Goal: Task Accomplishment & Management: Manage account settings

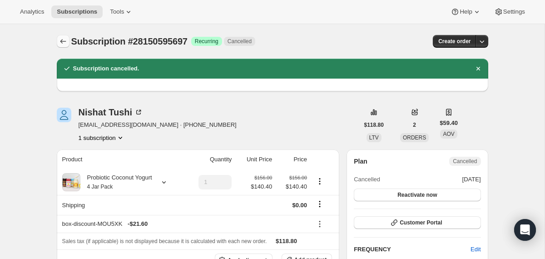
click at [58, 43] on button "Subscriptions" at bounding box center [63, 41] width 13 height 13
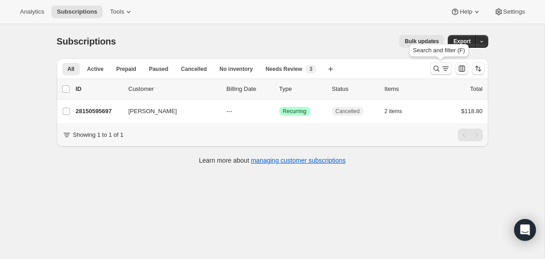
click at [440, 67] on icon "Search and filter results" at bounding box center [436, 68] width 9 height 9
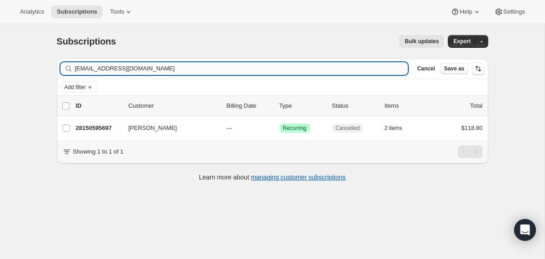
click at [333, 67] on input "nishattushi27@gmail.com" at bounding box center [241, 68] width 333 height 13
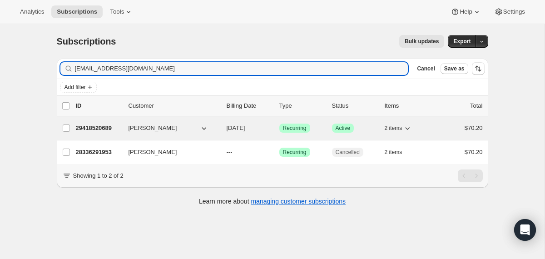
type input "hoeferoti9@gmail.com"
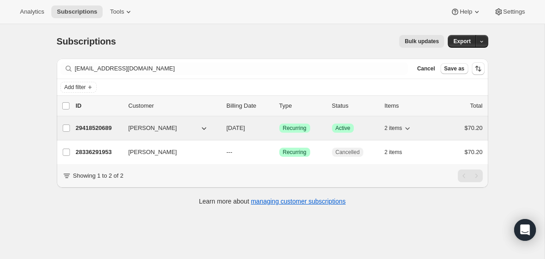
click at [225, 132] on div "29418520689 Karen Hoefer 10/12/2025 Success Recurring Success Active 2 items $7…" at bounding box center [279, 128] width 407 height 13
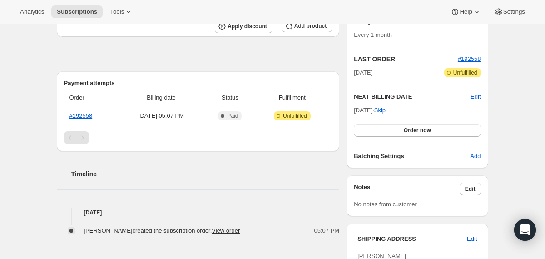
scroll to position [175, 0]
click at [476, 94] on span "Edit" at bounding box center [476, 96] width 10 height 9
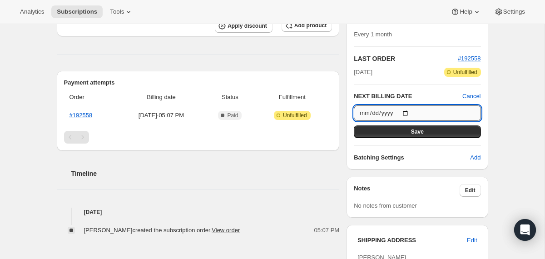
click at [408, 111] on input "2025-10-12" at bounding box center [417, 112] width 127 height 15
type input "2025-10-20"
click at [384, 132] on button "Save" at bounding box center [417, 131] width 127 height 13
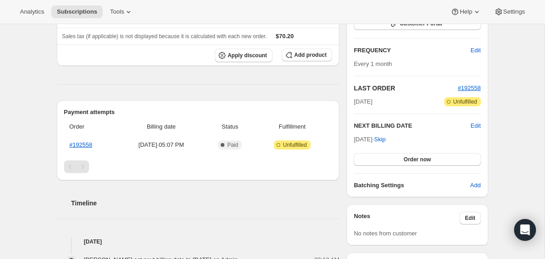
scroll to position [189, 0]
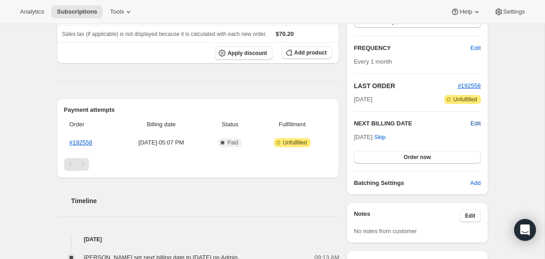
click at [476, 125] on span "Edit" at bounding box center [476, 123] width 10 height 9
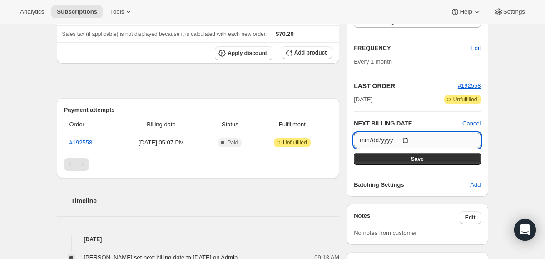
click at [409, 140] on input "2025-10-20" at bounding box center [417, 140] width 127 height 15
type input "2025-10-11"
click at [396, 164] on button "Save" at bounding box center [417, 159] width 127 height 13
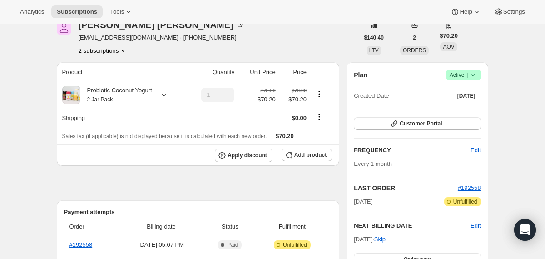
scroll to position [0, 0]
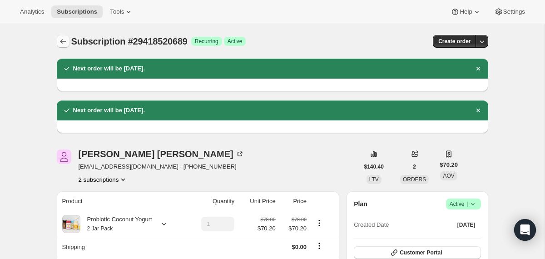
click at [61, 40] on icon "Subscriptions" at bounding box center [63, 41] width 6 height 5
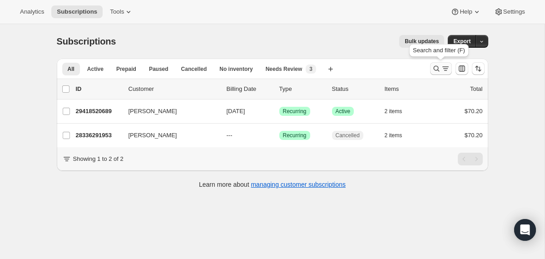
click at [434, 71] on icon "Search and filter results" at bounding box center [436, 68] width 9 height 9
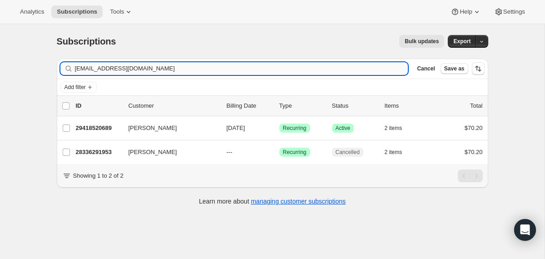
click at [317, 70] on input "hoeferoti9@gmail.com" at bounding box center [241, 68] width 333 height 13
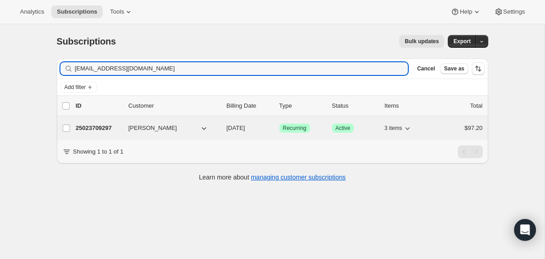
type input "haugaboo@comcast.net"
click at [224, 130] on div "25023709297 Takeya Haugabook 09/26/2025 Success Recurring Success Active 3 item…" at bounding box center [279, 128] width 407 height 13
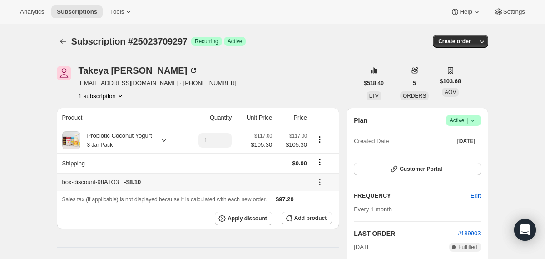
scroll to position [121, 0]
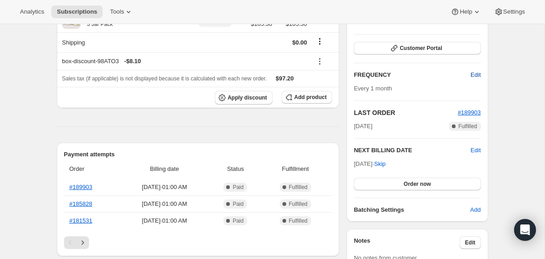
click at [474, 73] on span "Edit" at bounding box center [476, 74] width 10 height 9
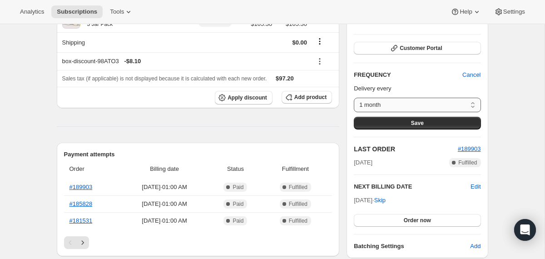
click at [451, 106] on select "1 month Custom..." at bounding box center [417, 105] width 127 height 15
select select "custom"
click at [354, 98] on select "1 month Custom..." at bounding box center [417, 105] width 127 height 15
select select "MONTH"
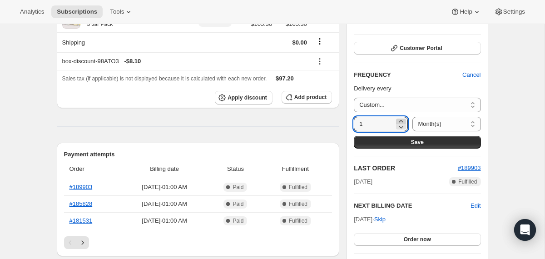
click at [398, 119] on icon at bounding box center [401, 121] width 9 height 9
type input "3"
click at [431, 119] on select "Day(s) Week(s) Month(s) Year(s)" at bounding box center [446, 124] width 68 height 15
select select "WEEK"
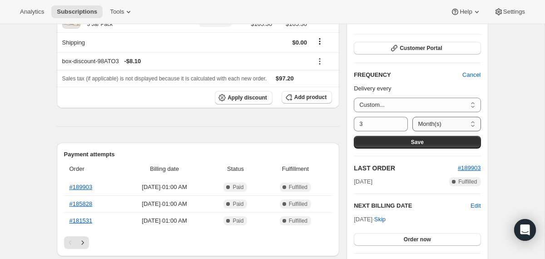
click at [412, 117] on select "Day(s) Week(s) Month(s) Year(s)" at bounding box center [446, 124] width 68 height 15
click at [413, 142] on span "Save" at bounding box center [417, 142] width 13 height 7
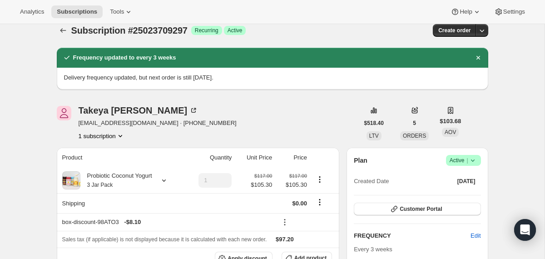
scroll to position [0, 0]
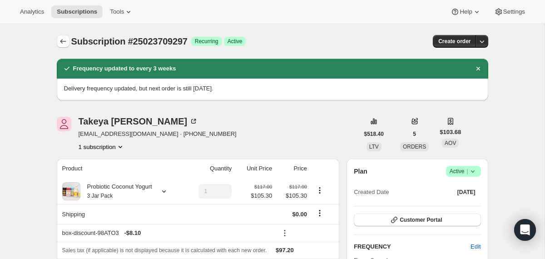
click at [64, 35] on button "Subscriptions" at bounding box center [63, 41] width 13 height 13
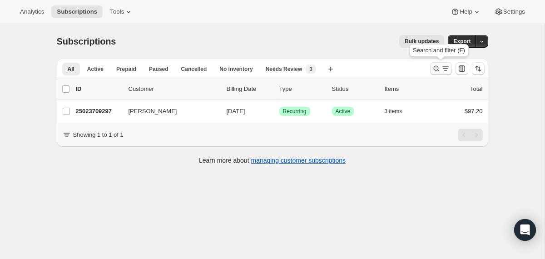
click at [435, 74] on button "Search and filter results" at bounding box center [441, 68] width 22 height 13
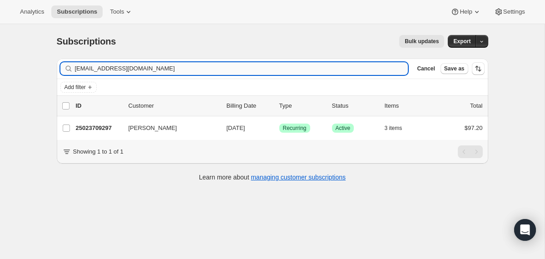
click at [346, 62] on input "haugaboo@comcast.net" at bounding box center [241, 68] width 333 height 13
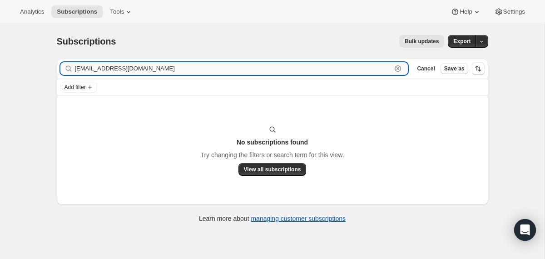
click at [145, 69] on input "sharonrobinson+1@gmx.com" at bounding box center [233, 68] width 317 height 13
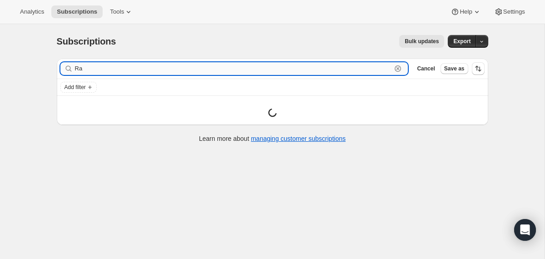
type input "R"
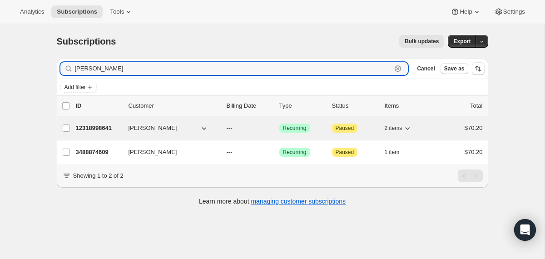
type input "sharon rob"
click at [218, 130] on div "Sharon Robinson" at bounding box center [174, 128] width 91 height 9
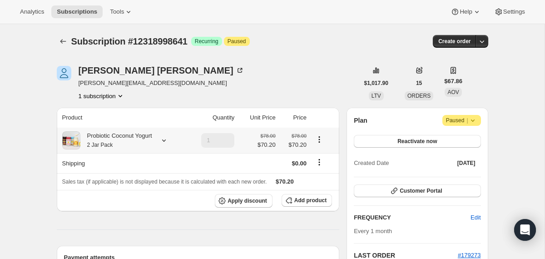
click at [169, 139] on icon at bounding box center [163, 140] width 9 height 9
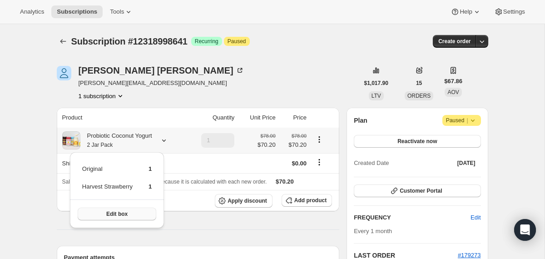
click at [153, 209] on button "Edit box" at bounding box center [117, 214] width 79 height 13
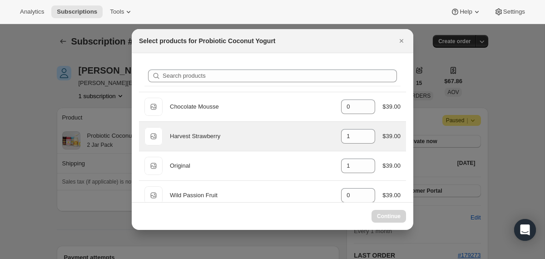
scroll to position [34, 0]
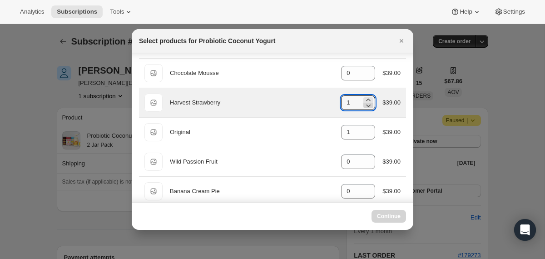
click at [368, 103] on icon ":r70b:" at bounding box center [368, 105] width 9 height 9
click at [365, 102] on icon ":r70b:" at bounding box center [368, 105] width 9 height 9
type input "0"
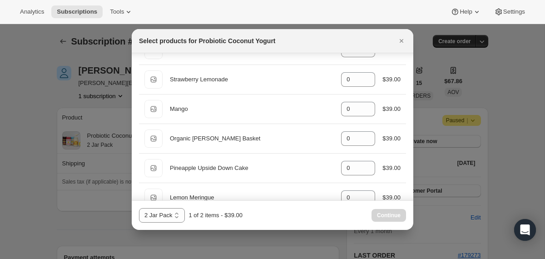
scroll to position [725, 0]
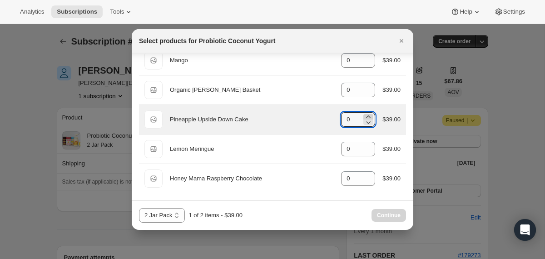
click at [368, 115] on icon ":r70b:" at bounding box center [368, 116] width 9 height 9
type input "1"
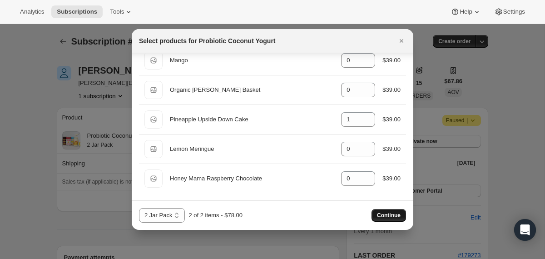
click at [391, 216] on span "Continue" at bounding box center [389, 215] width 24 height 7
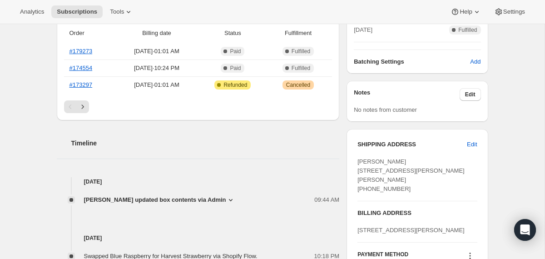
scroll to position [299, 0]
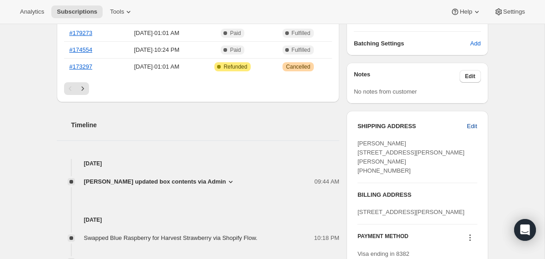
click at [472, 124] on span "Edit" at bounding box center [472, 126] width 10 height 9
select select "FL"
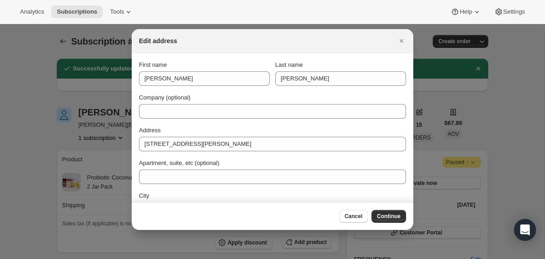
scroll to position [0, 0]
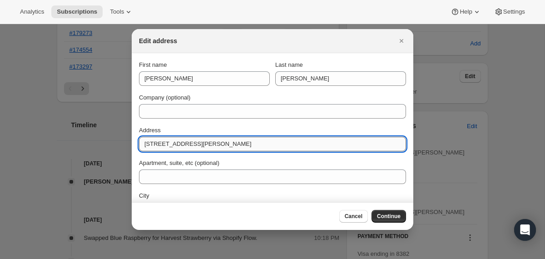
click at [218, 144] on input "15089 Montgomery Lane" at bounding box center [272, 144] width 267 height 15
paste input "Altha, FL 32422"
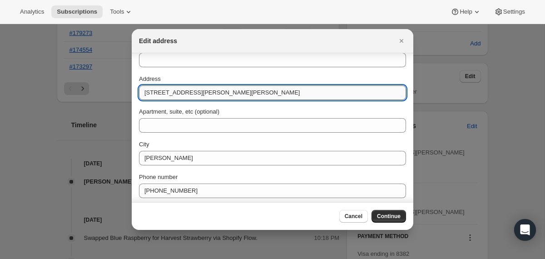
scroll to position [51, 0]
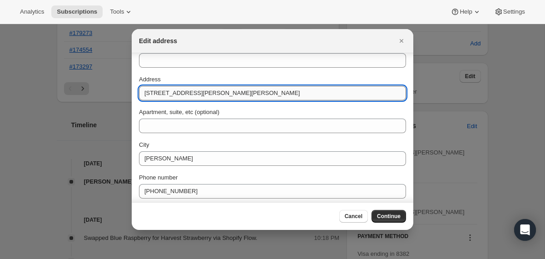
drag, startPoint x: 269, startPoint y: 92, endPoint x: 216, endPoint y: 92, distance: 52.7
click at [216, 92] on input "15089 Montgomery Lane Altha, FL 32422" at bounding box center [272, 93] width 267 height 15
type input "15089 Montgomery Lane"
click at [393, 216] on span "Continue" at bounding box center [389, 216] width 24 height 7
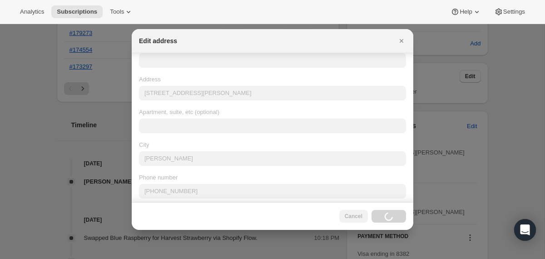
scroll to position [0, 0]
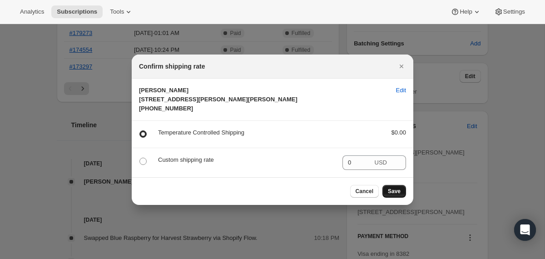
click at [392, 195] on span "Save" at bounding box center [394, 191] width 13 height 7
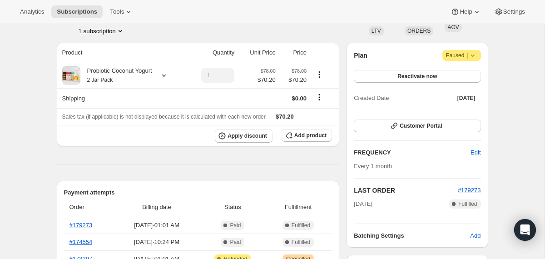
scroll to position [148, 0]
click at [145, 74] on div "Probiotic Coconut Yogurt 2 Jar Pack" at bounding box center [116, 76] width 72 height 18
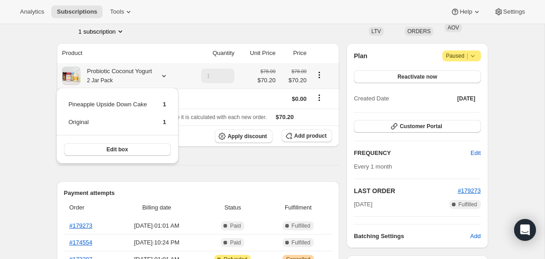
click at [145, 74] on div "Probiotic Coconut Yogurt 2 Jar Pack" at bounding box center [116, 76] width 72 height 18
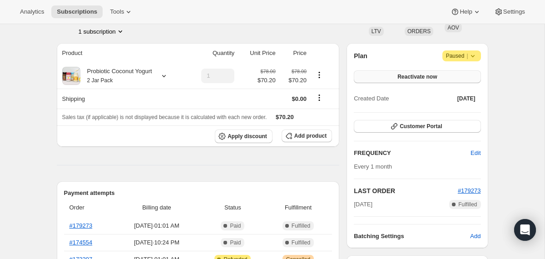
click at [420, 76] on span "Reactivate now" at bounding box center [417, 76] width 40 height 7
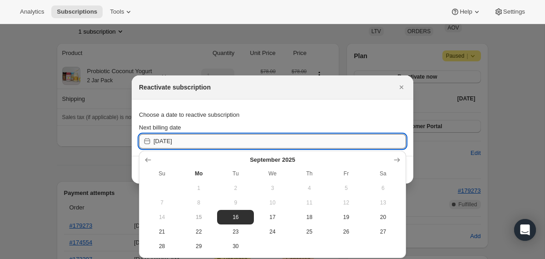
click at [216, 142] on input "2025-09-16" at bounding box center [280, 141] width 253 height 15
click at [266, 220] on span "17" at bounding box center [273, 217] width 30 height 7
type input "2025-09-17"
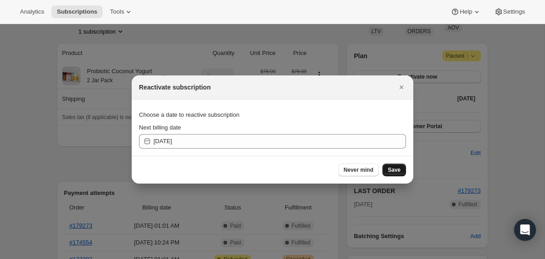
click at [402, 169] on button "Save" at bounding box center [394, 170] width 24 height 13
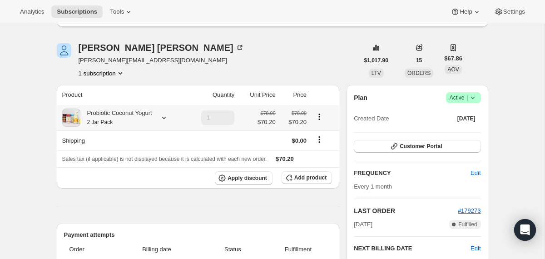
click at [150, 119] on div "Probiotic Coconut Yogurt 2 Jar Pack" at bounding box center [116, 118] width 72 height 18
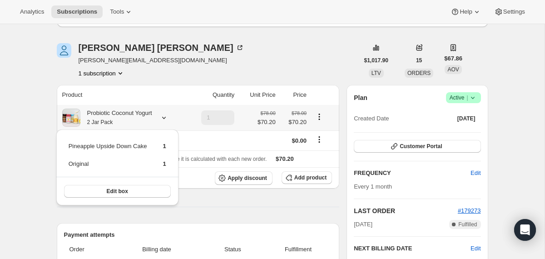
click at [150, 119] on div "Probiotic Coconut Yogurt 2 Jar Pack" at bounding box center [116, 118] width 72 height 18
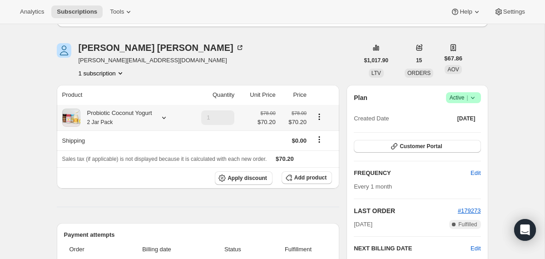
scroll to position [237, 0]
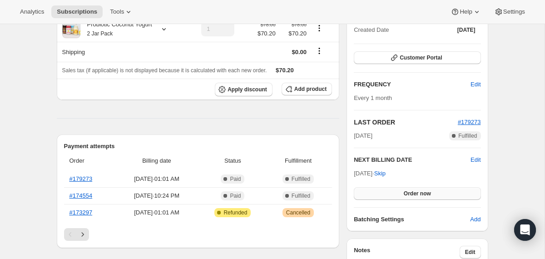
click at [388, 195] on button "Order now" at bounding box center [417, 193] width 127 height 13
click at [388, 195] on button "Click to confirm" at bounding box center [417, 193] width 127 height 13
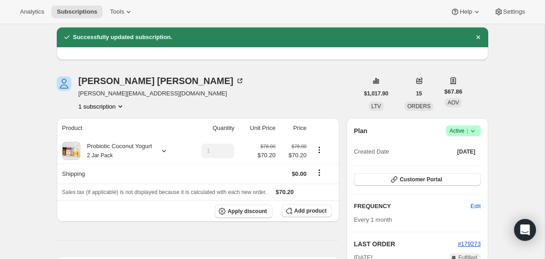
scroll to position [58, 0]
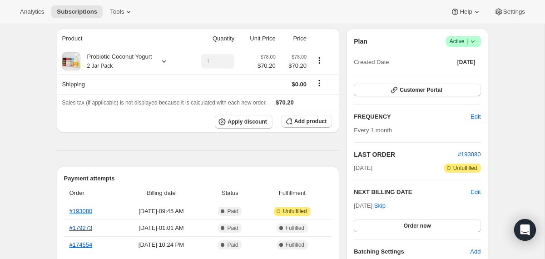
scroll to position [75, 0]
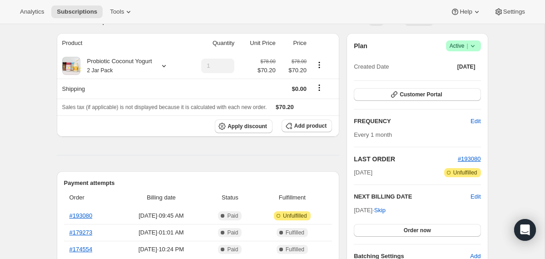
click at [472, 47] on icon at bounding box center [472, 45] width 9 height 9
click at [458, 63] on span "Pause subscription" at bounding box center [459, 63] width 50 height 7
